Goal: Navigation & Orientation: Find specific page/section

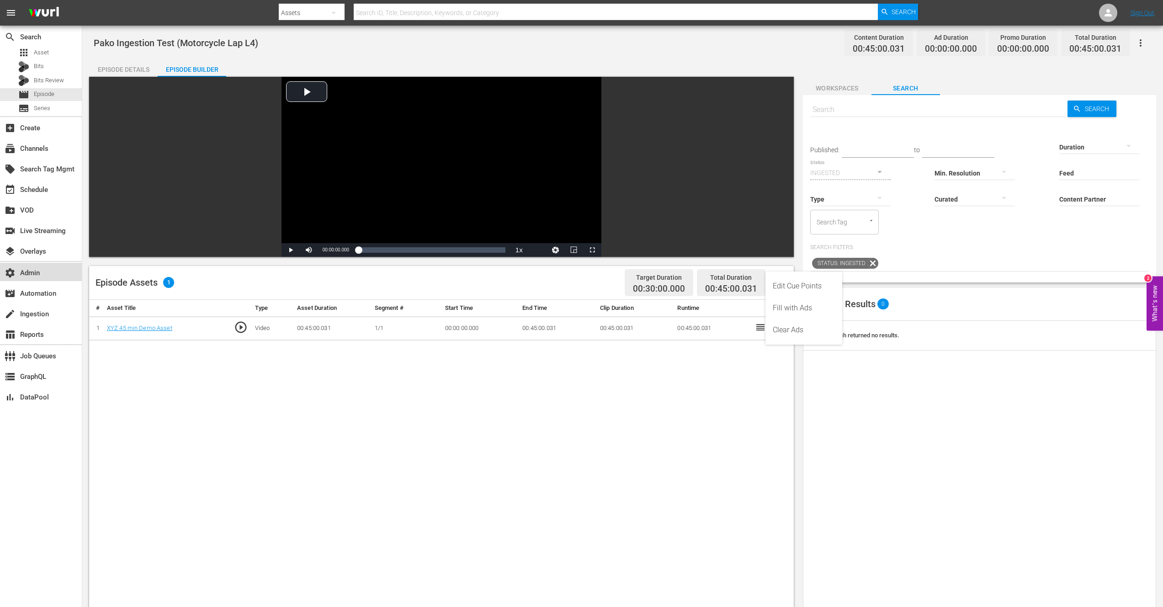
click at [34, 275] on div "settings Admin" at bounding box center [25, 271] width 51 height 8
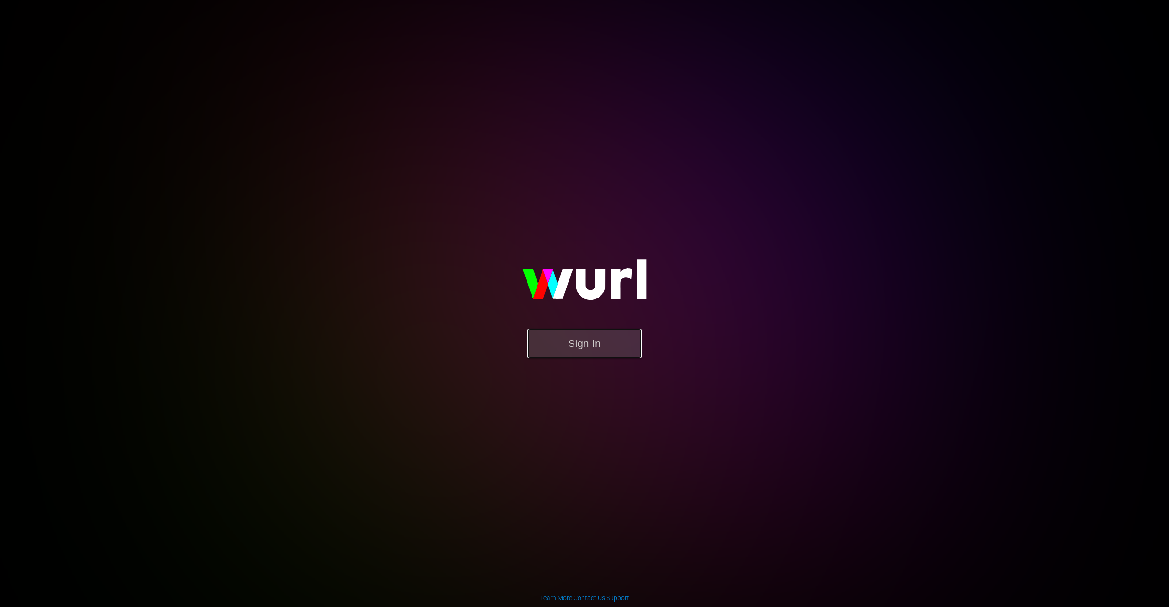
click at [599, 347] on button "Sign In" at bounding box center [585, 343] width 114 height 30
